Goal: Task Accomplishment & Management: Complete application form

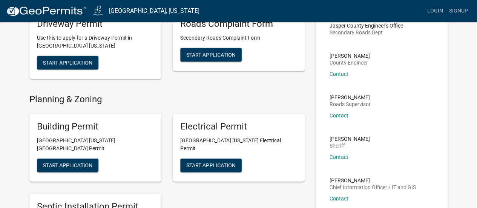
scroll to position [75, 0]
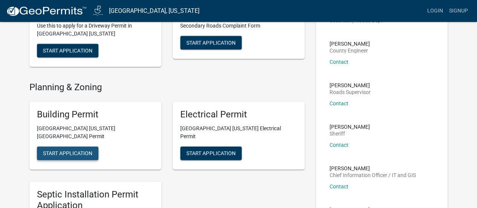
click at [84, 146] on button "Start Application" at bounding box center [67, 153] width 61 height 14
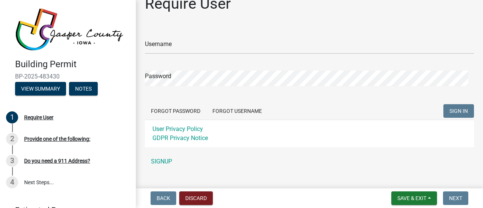
scroll to position [27, 0]
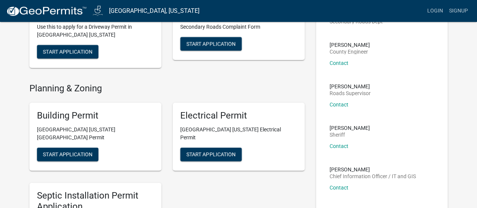
scroll to position [75, 0]
